Goal: Information Seeking & Learning: Learn about a topic

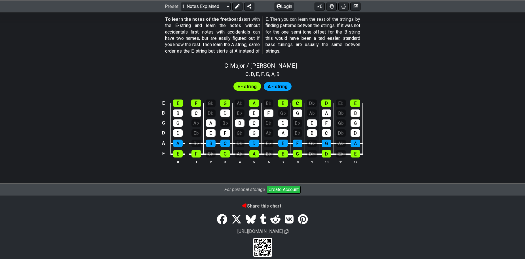
scroll to position [532, 0]
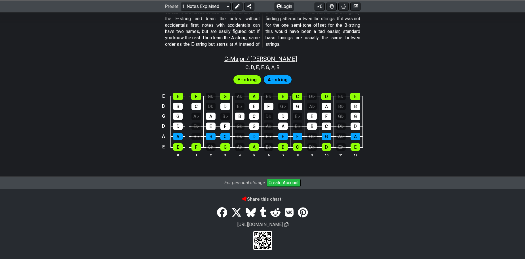
click at [250, 61] on span "C - Major / Ionian" at bounding box center [260, 58] width 73 height 7
select select "C"
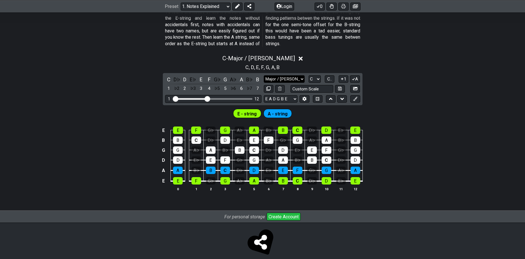
click at [277, 79] on select "Major / Ionian Custom Scale Minor Pentatonic Major Pentatonic Minor Blues Major…" at bounding box center [284, 79] width 41 height 8
click at [429, 110] on div "E - string A - string" at bounding box center [262, 112] width 525 height 14
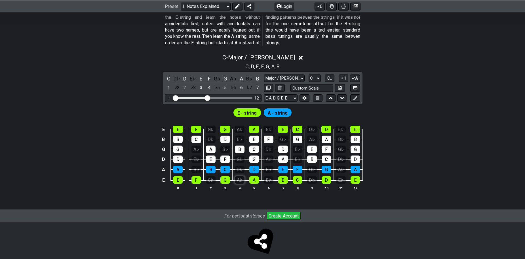
scroll to position [539, 0]
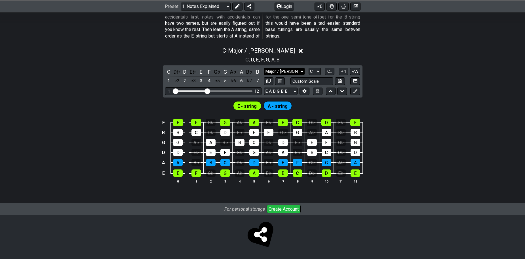
click at [271, 70] on select "Major / Ionian Custom Scale Minor Pentatonic Major Pentatonic Minor Blues Major…" at bounding box center [284, 72] width 41 height 8
click at [264, 68] on select "Major / Ionian Custom Scale Minor Pentatonic Major Pentatonic Minor Blues Major…" at bounding box center [284, 72] width 41 height 8
click at [277, 91] on select "E A D G B E E A D G B E E A D G B E B E A D F♯ B A D G C E A D A D G B E E♭ A♭ …" at bounding box center [281, 91] width 34 height 8
drag, startPoint x: 205, startPoint y: 89, endPoint x: 238, endPoint y: 89, distance: 32.1
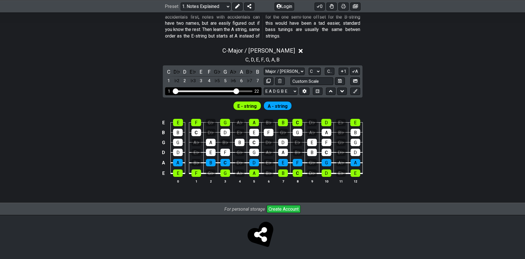
click at [237, 91] on input "Visible fret range" at bounding box center [213, 91] width 81 height 0
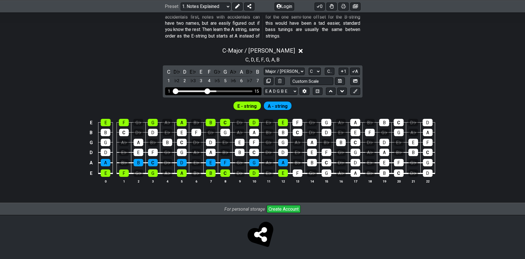
drag, startPoint x: 238, startPoint y: 89, endPoint x: 208, endPoint y: 91, distance: 29.3
click at [208, 91] on input "Visible fret range" at bounding box center [213, 91] width 81 height 0
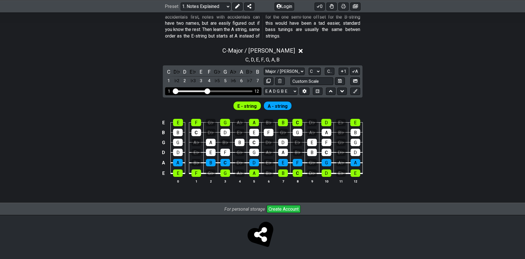
drag, startPoint x: 214, startPoint y: 91, endPoint x: 221, endPoint y: 91, distance: 7.1
click at [221, 91] on div "Visible fret range" at bounding box center [213, 91] width 79 height 2
drag, startPoint x: 216, startPoint y: 90, endPoint x: 222, endPoint y: 90, distance: 6.5
click at [222, 90] on div "1 12" at bounding box center [213, 91] width 96 height 8
click at [209, 91] on input "Visible fret range" at bounding box center [213, 91] width 81 height 0
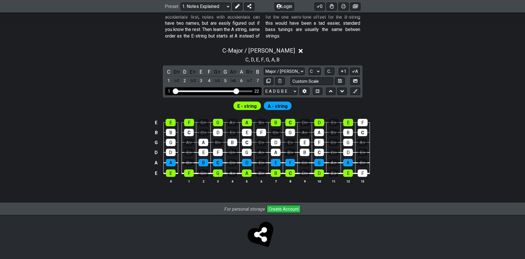
drag, startPoint x: 209, startPoint y: 90, endPoint x: 236, endPoint y: 88, distance: 27.3
click at [236, 91] on input "Visible fret range" at bounding box center [213, 91] width 81 height 0
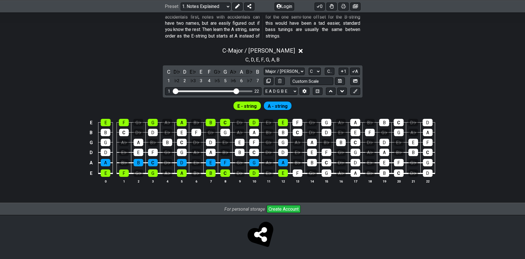
drag, startPoint x: 236, startPoint y: 88, endPoint x: 202, endPoint y: 85, distance: 34.5
click at [195, 83] on div "C D♭ D E♭ E F G♭ G A♭ A B♭ B 1 ♭2 2 ♭3 3 4 ♭5 5 ♭6 6 ♭7 7 Major / Ionian Custom…" at bounding box center [263, 81] width 200 height 32
click at [210, 90] on div "Visible fret range" at bounding box center [206, 91] width 64 height 2
drag, startPoint x: 235, startPoint y: 88, endPoint x: 224, endPoint y: 89, distance: 10.8
click at [224, 89] on div "1 22" at bounding box center [213, 91] width 96 height 8
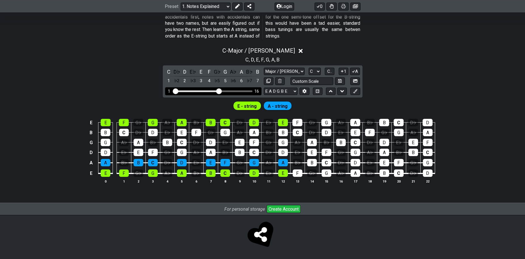
drag, startPoint x: 237, startPoint y: 90, endPoint x: 218, endPoint y: 91, distance: 19.0
click at [218, 91] on input "Visible fret range" at bounding box center [213, 91] width 81 height 0
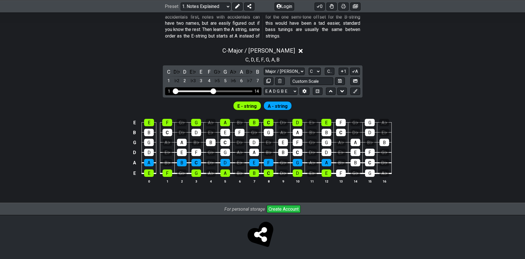
drag, startPoint x: 219, startPoint y: 91, endPoint x: 213, endPoint y: 91, distance: 6.0
click at [213, 91] on input "Visible fret range" at bounding box center [213, 91] width 81 height 0
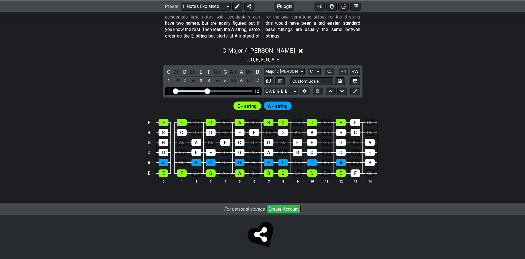
drag, startPoint x: 213, startPoint y: 91, endPoint x: 209, endPoint y: 91, distance: 4.0
click at [209, 91] on input "Visible fret range" at bounding box center [213, 91] width 81 height 0
